Goal: Task Accomplishment & Management: Use online tool/utility

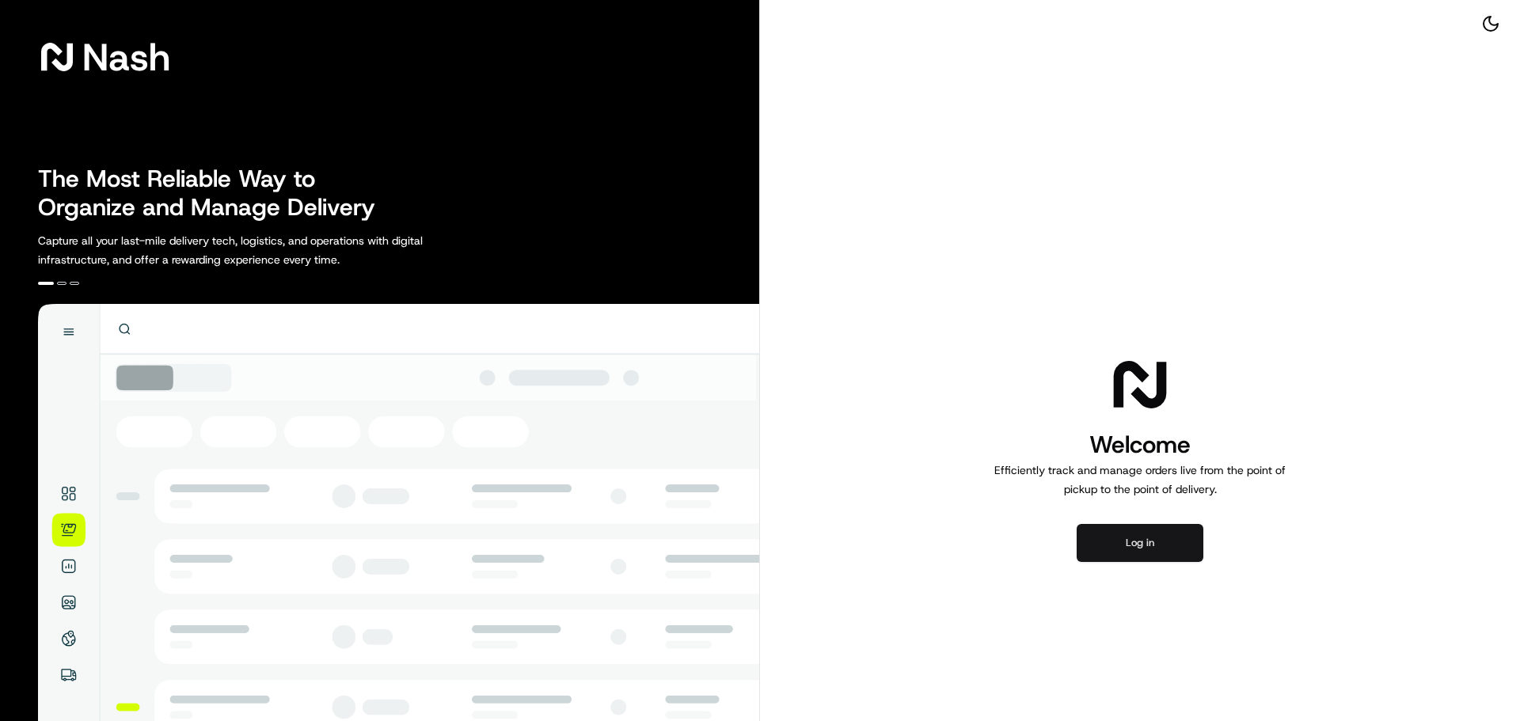
click at [1105, 535] on button "Log in" at bounding box center [1140, 543] width 127 height 38
